Goal: Task Accomplishment & Management: Use online tool/utility

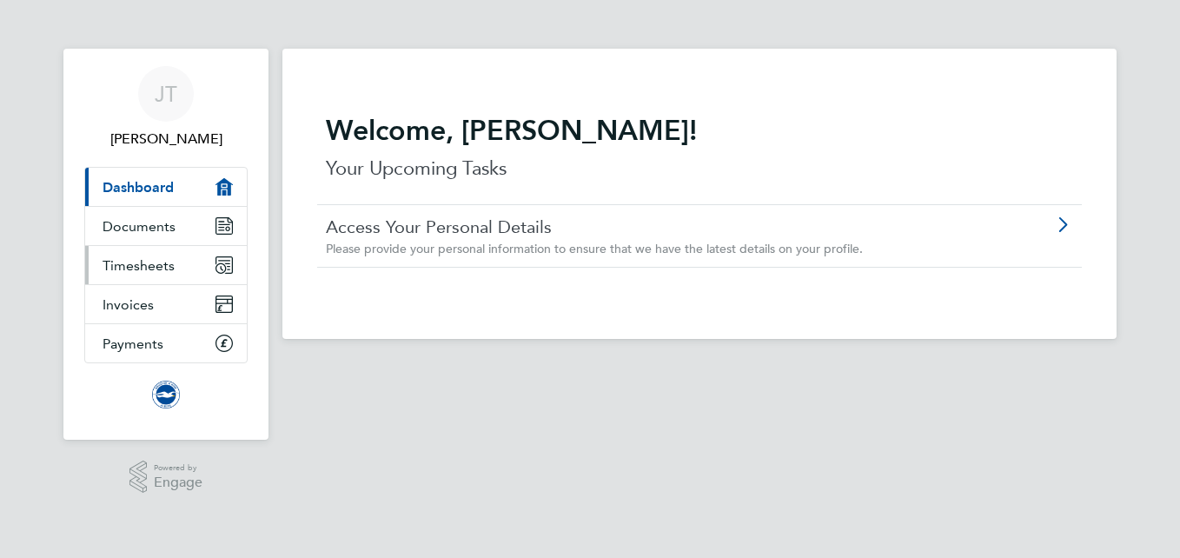
click at [168, 275] on link "Timesheets" at bounding box center [166, 265] width 162 height 38
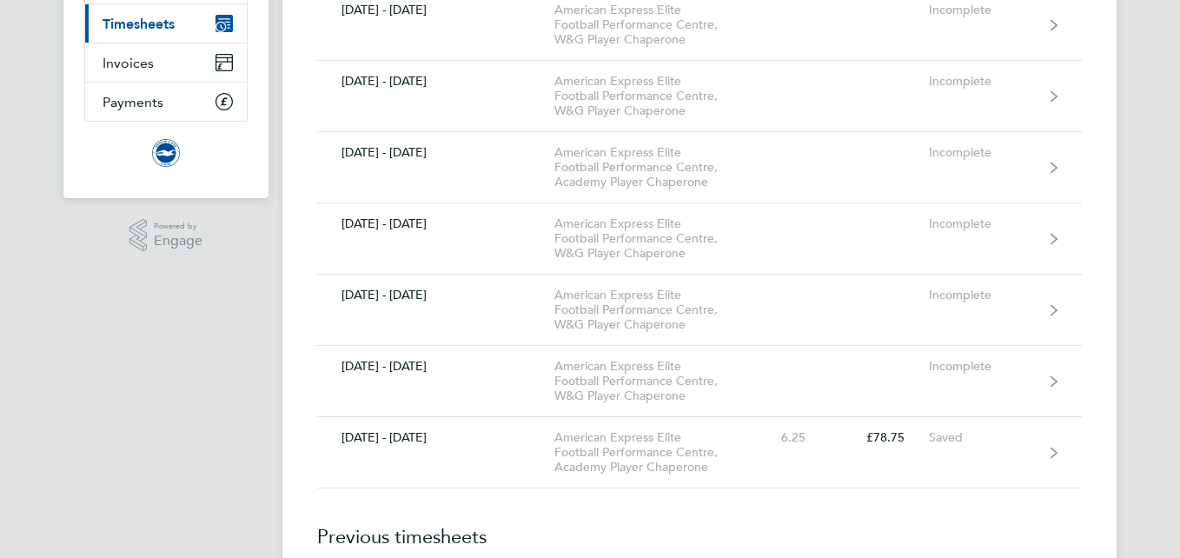
scroll to position [243, 0]
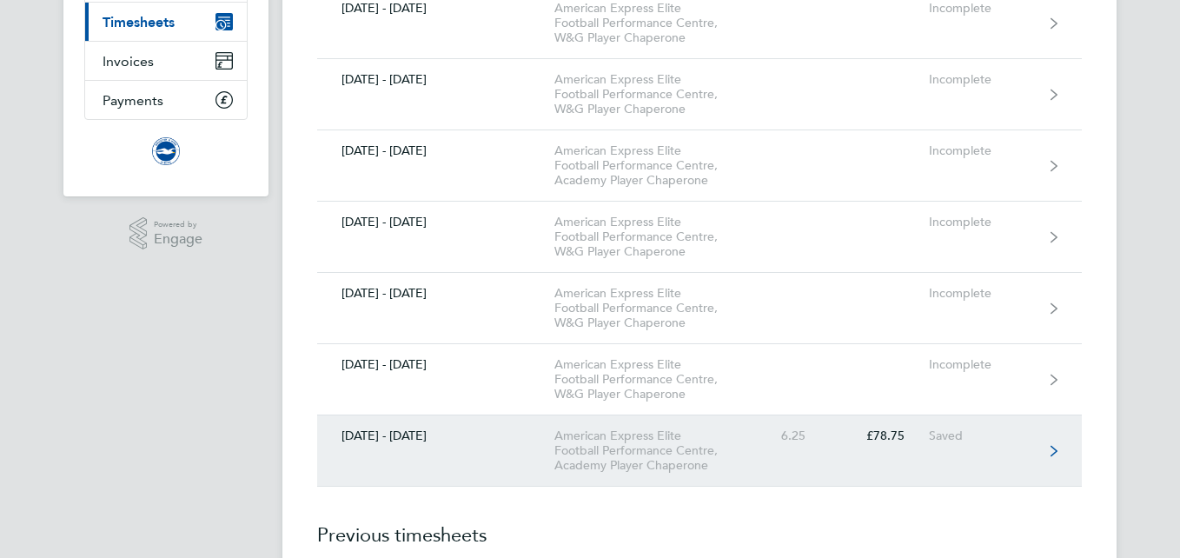
click at [1049, 450] on link "[DATE] - [DATE] American Express Elite Football Performance Centre, Academy Pla…" at bounding box center [699, 450] width 765 height 71
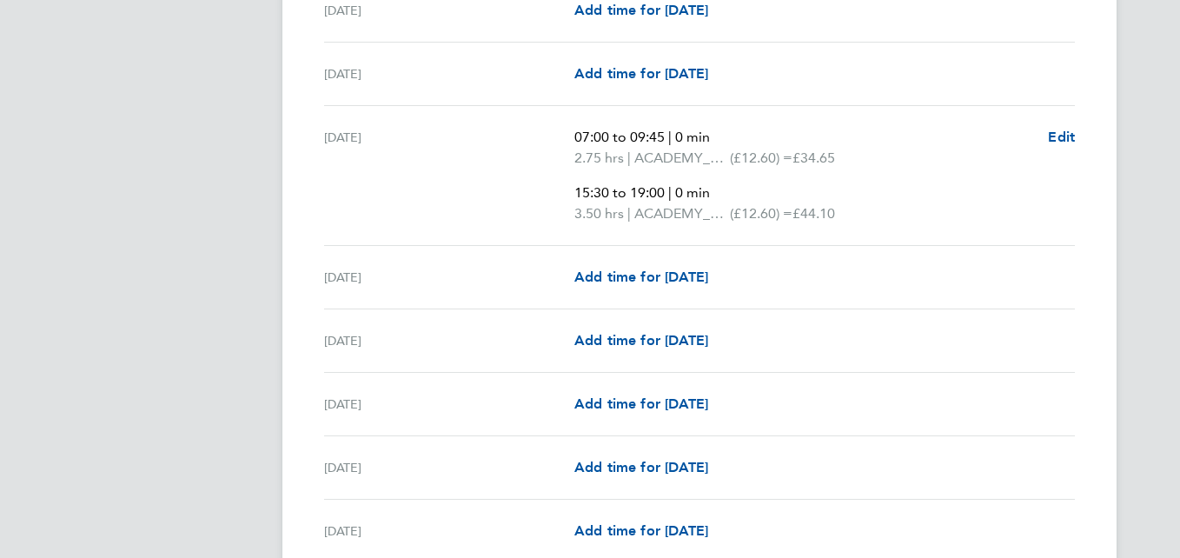
scroll to position [730, 0]
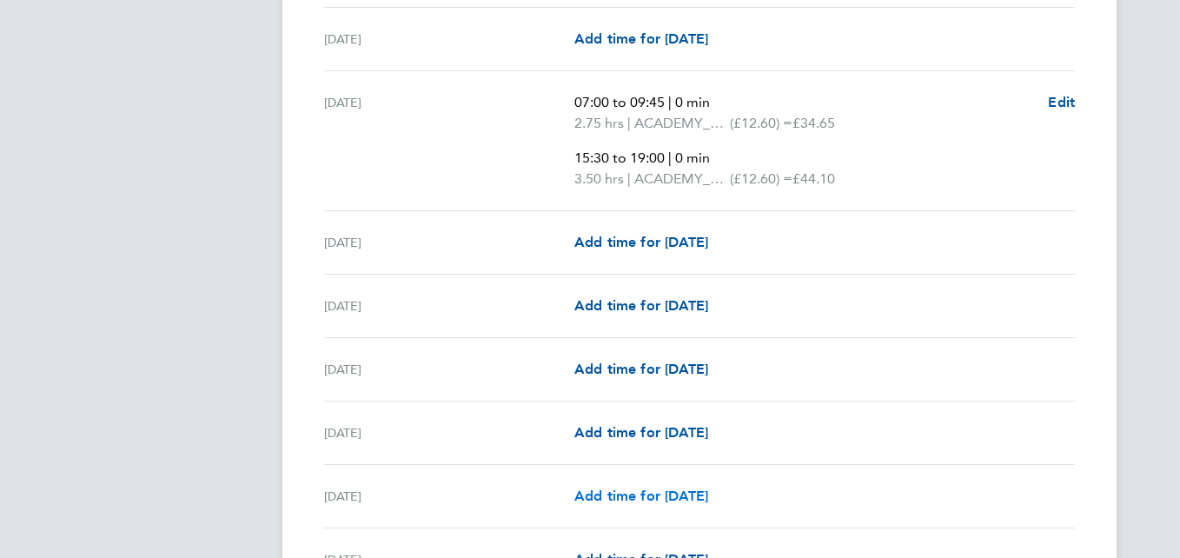
click at [666, 489] on span "Add time for [DATE]" at bounding box center [641, 495] width 134 height 17
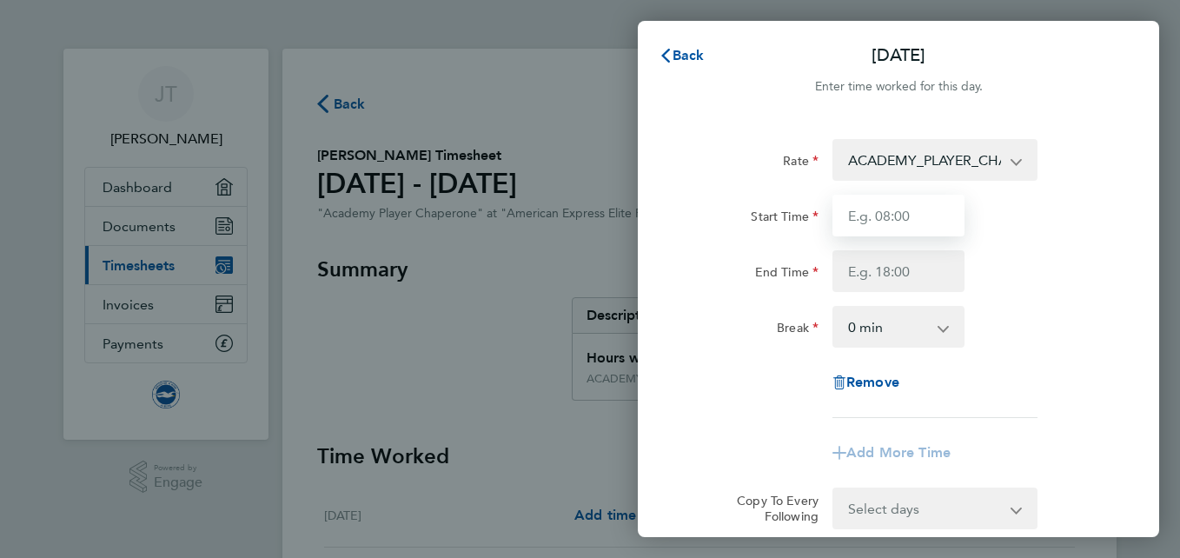
click at [900, 228] on input "Start Time" at bounding box center [898, 216] width 132 height 42
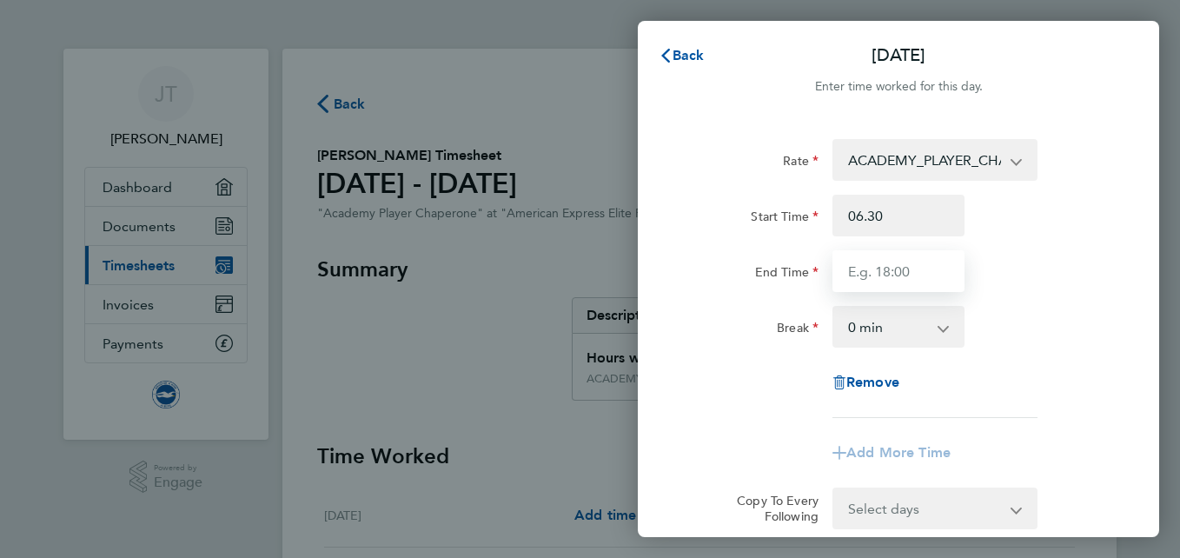
type input "06:30"
click at [888, 269] on input "End Time" at bounding box center [898, 271] width 132 height 42
type input "09:30"
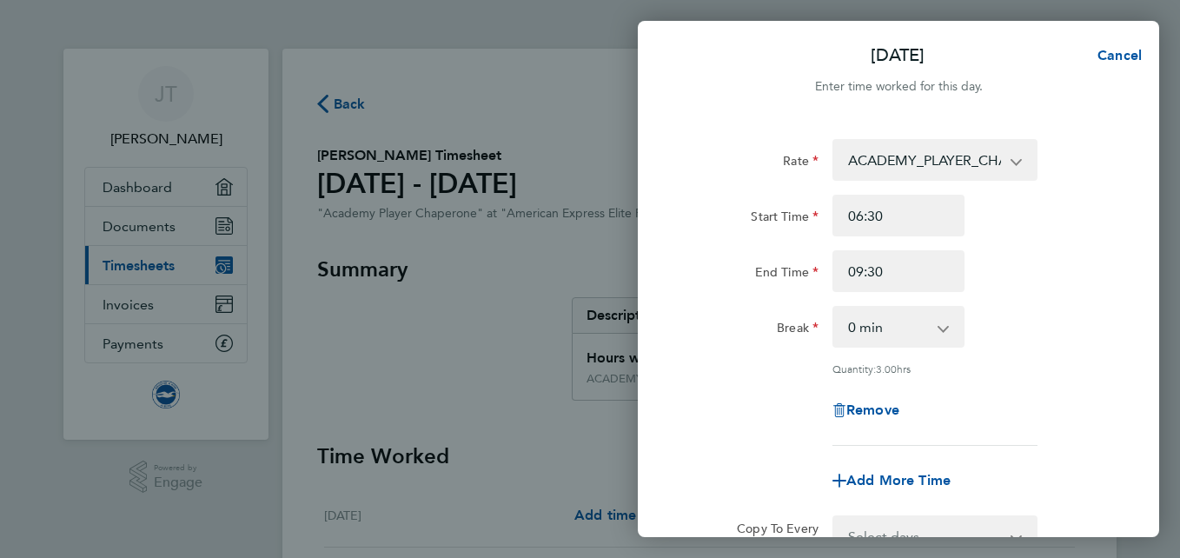
click at [1021, 334] on div "Break 0 min 15 min 30 min 45 min 60 min 75 min 90 min" at bounding box center [898, 327] width 438 height 42
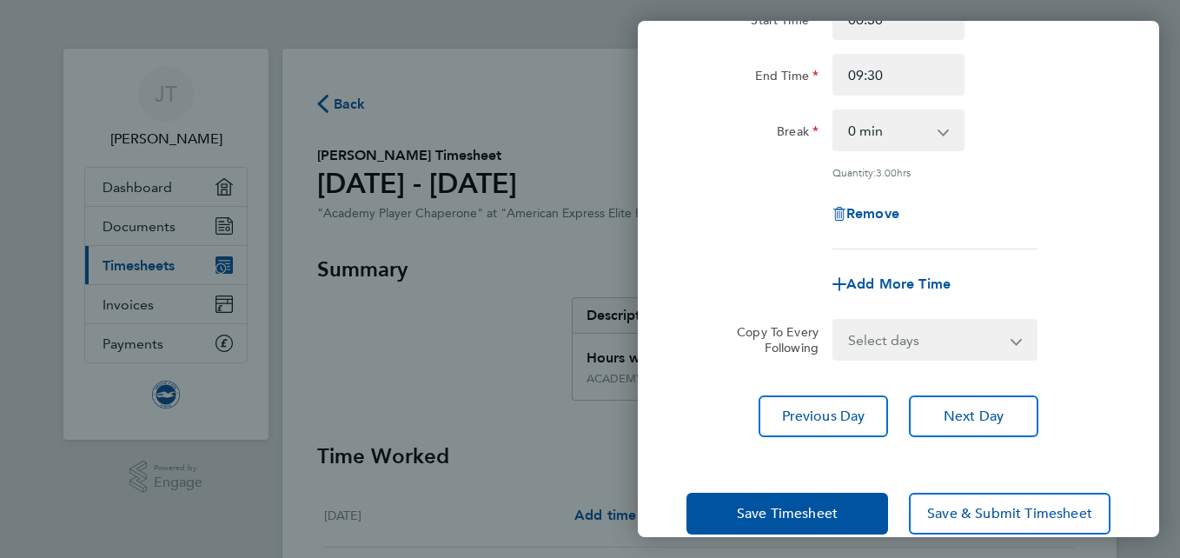
scroll to position [227, 0]
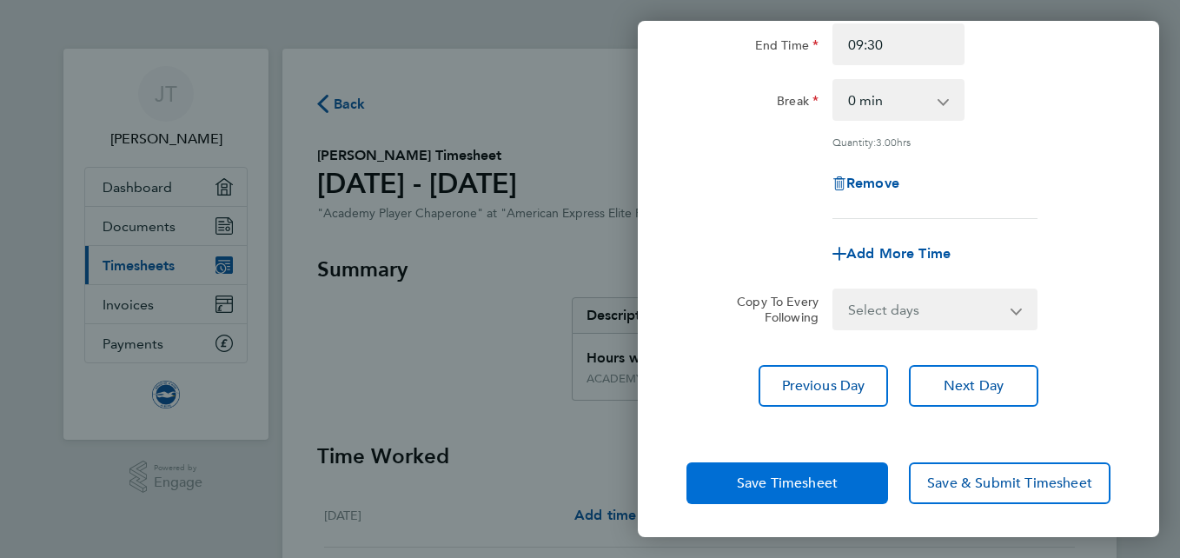
click at [864, 488] on button "Save Timesheet" at bounding box center [787, 483] width 202 height 42
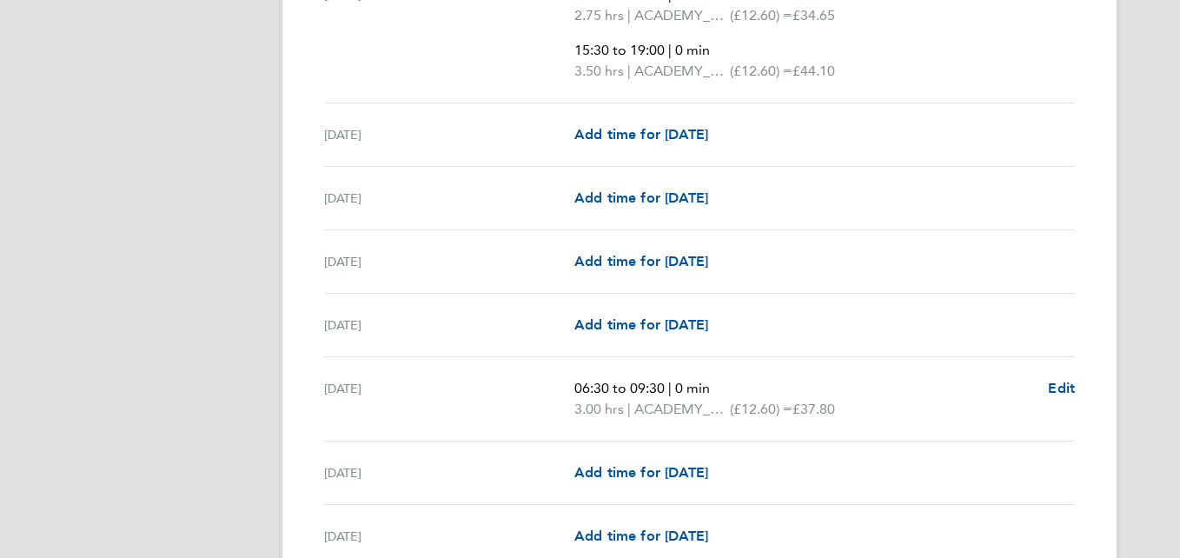
scroll to position [834, 0]
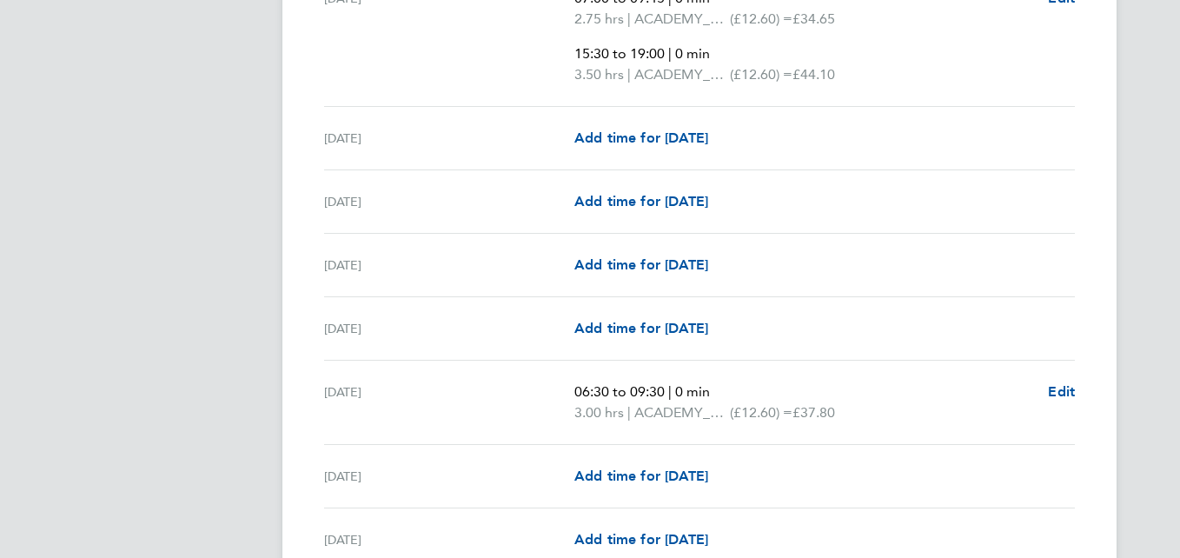
click at [864, 488] on div "[DATE] Add time for [DATE] Add time for [DATE]" at bounding box center [699, 476] width 751 height 63
